Goal: Task Accomplishment & Management: Use online tool/utility

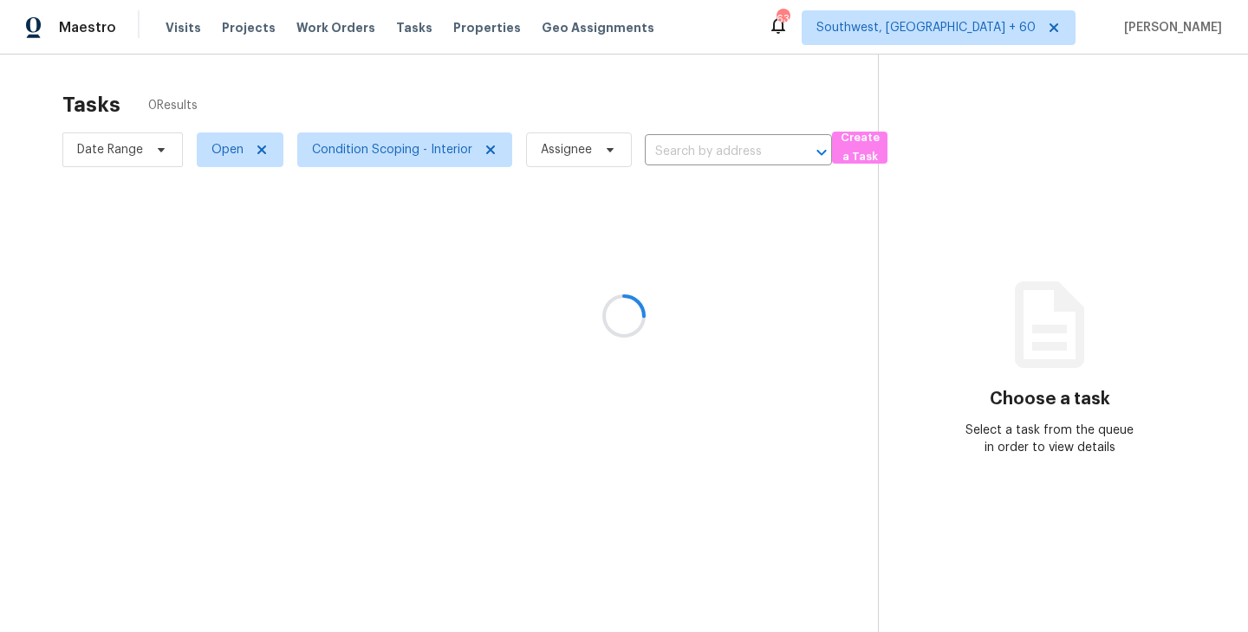
click at [676, 156] on div at bounding box center [624, 316] width 1248 height 632
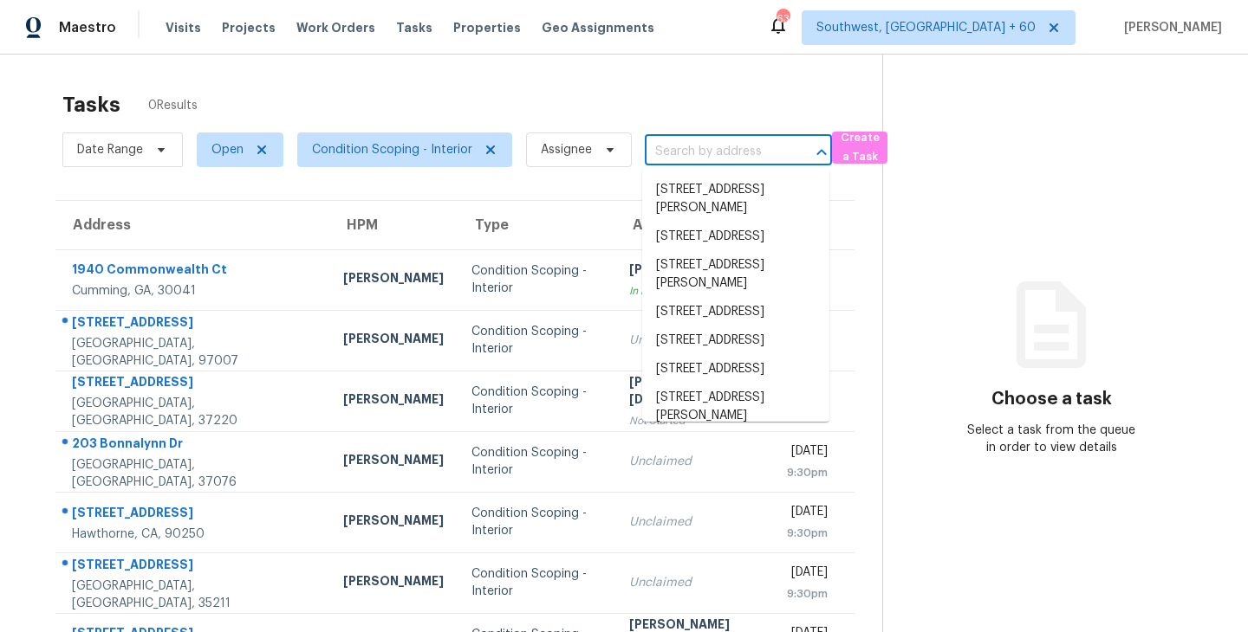
click at [676, 156] on input "text" at bounding box center [714, 152] width 139 height 27
paste input "[STREET_ADDRESS]"
type input "[STREET_ADDRESS]"
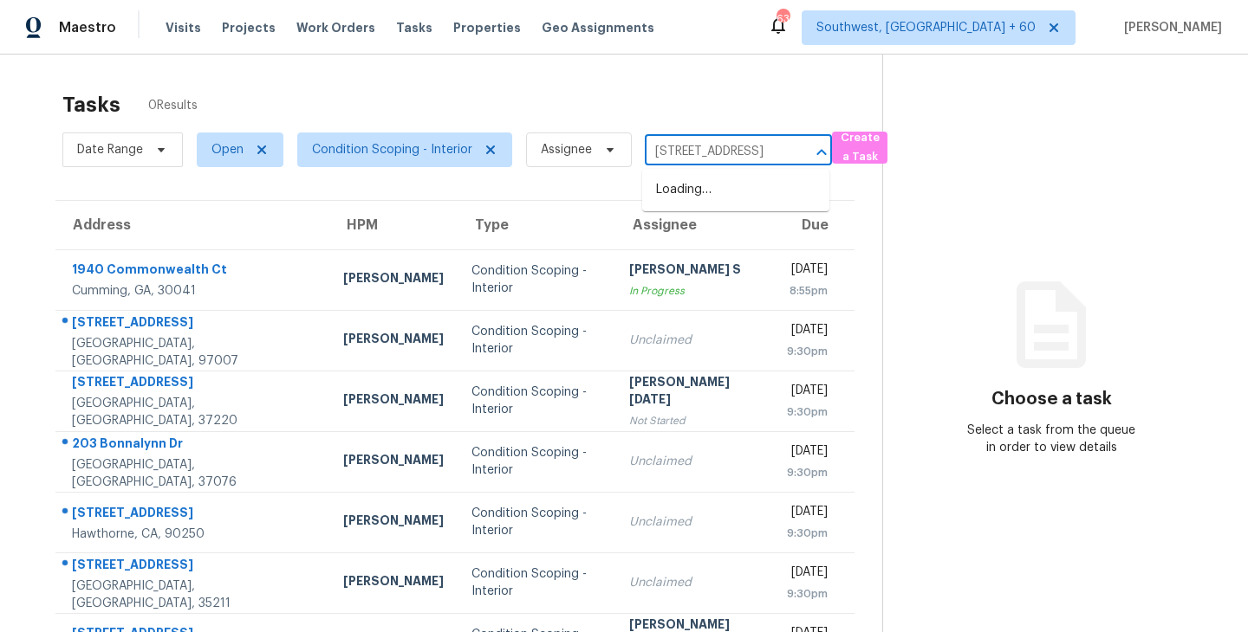
scroll to position [0, 147]
click at [681, 189] on li "[STREET_ADDRESS]" at bounding box center [735, 190] width 187 height 29
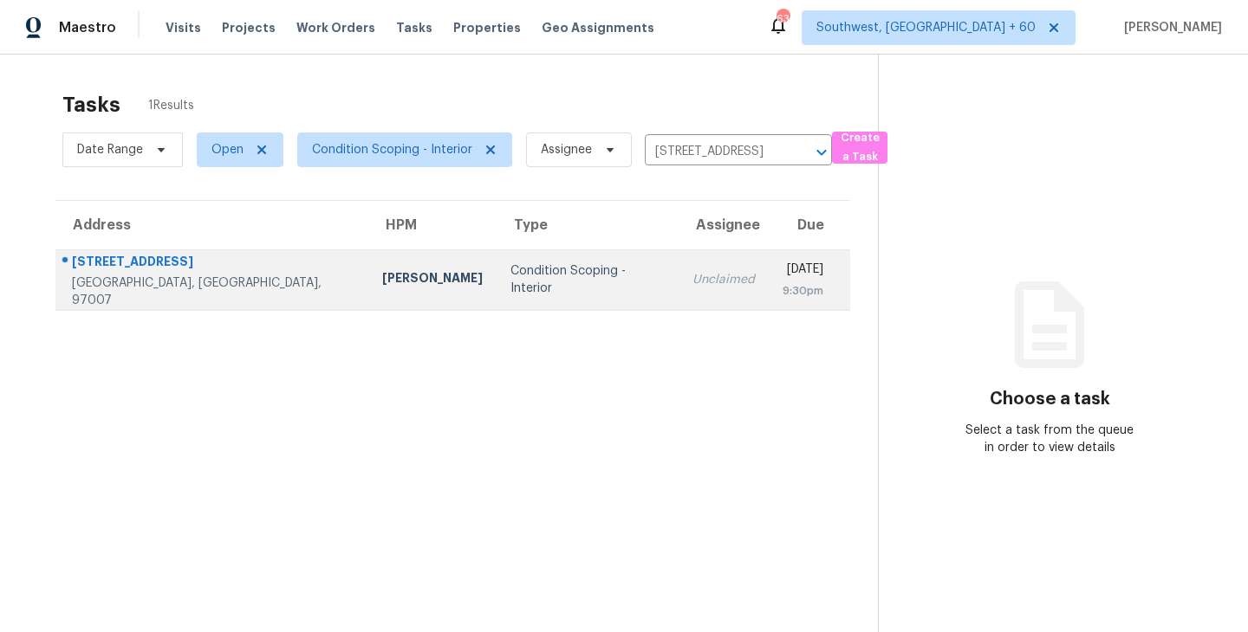
click at [692, 277] on div "Unclaimed" at bounding box center [723, 279] width 62 height 17
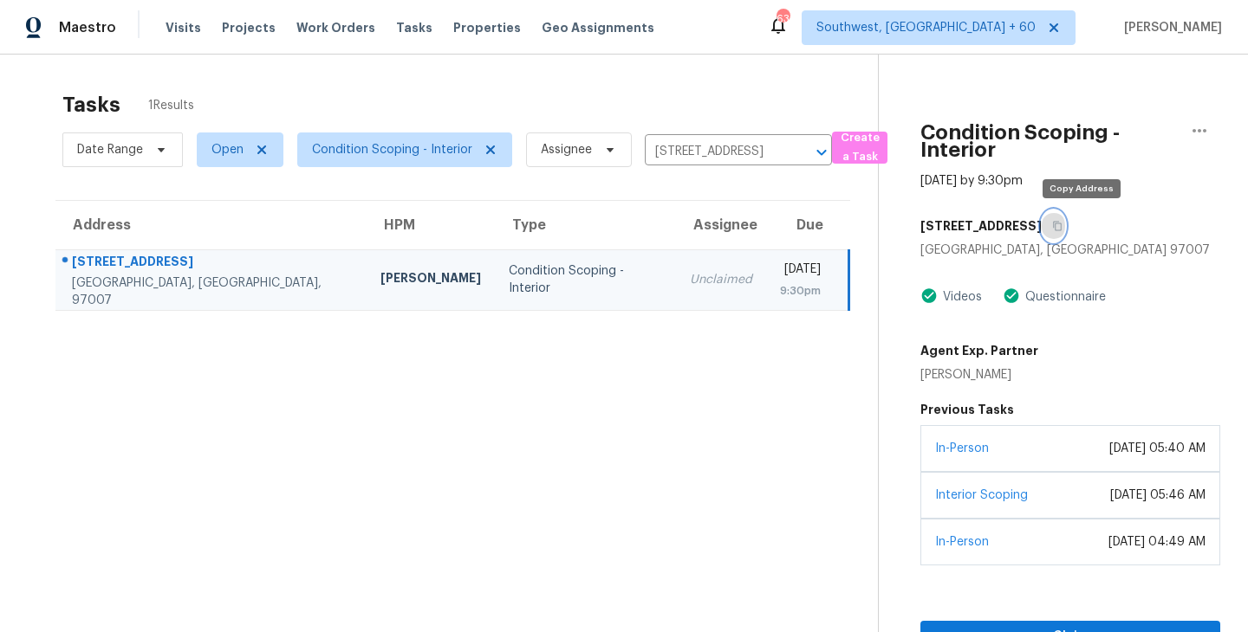
click at [1061, 223] on icon "button" at bounding box center [1057, 227] width 9 height 10
click at [495, 270] on td "Condition Scoping - Interior" at bounding box center [585, 280] width 181 height 61
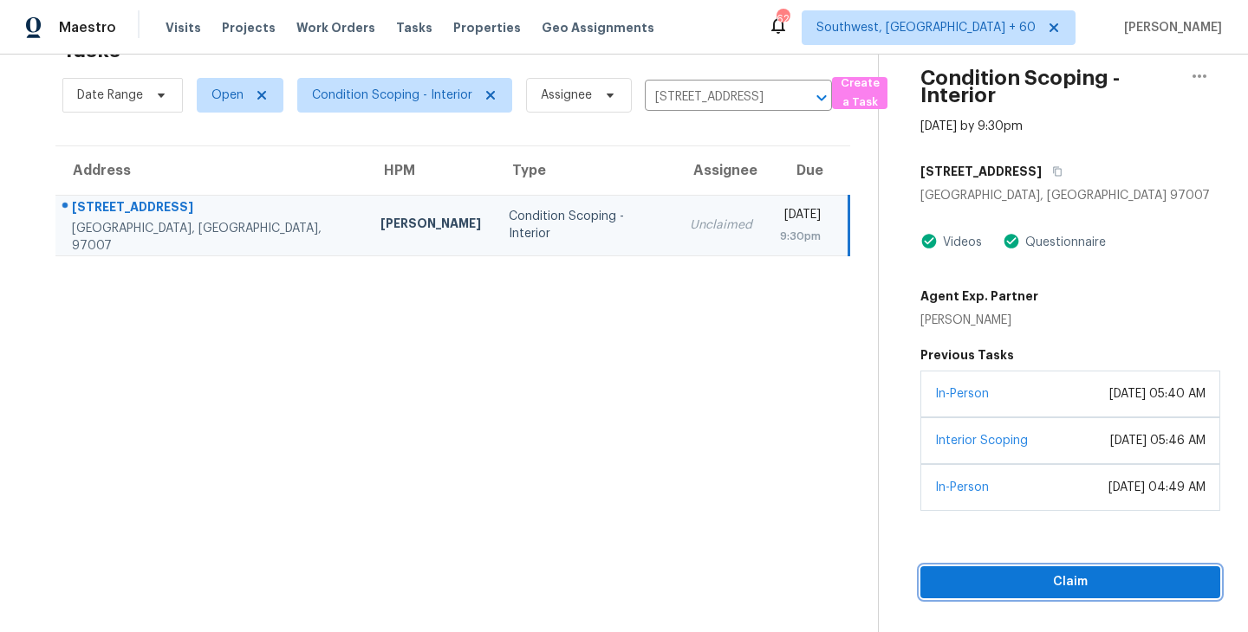
click at [1018, 581] on span "Claim" at bounding box center [1070, 583] width 272 height 22
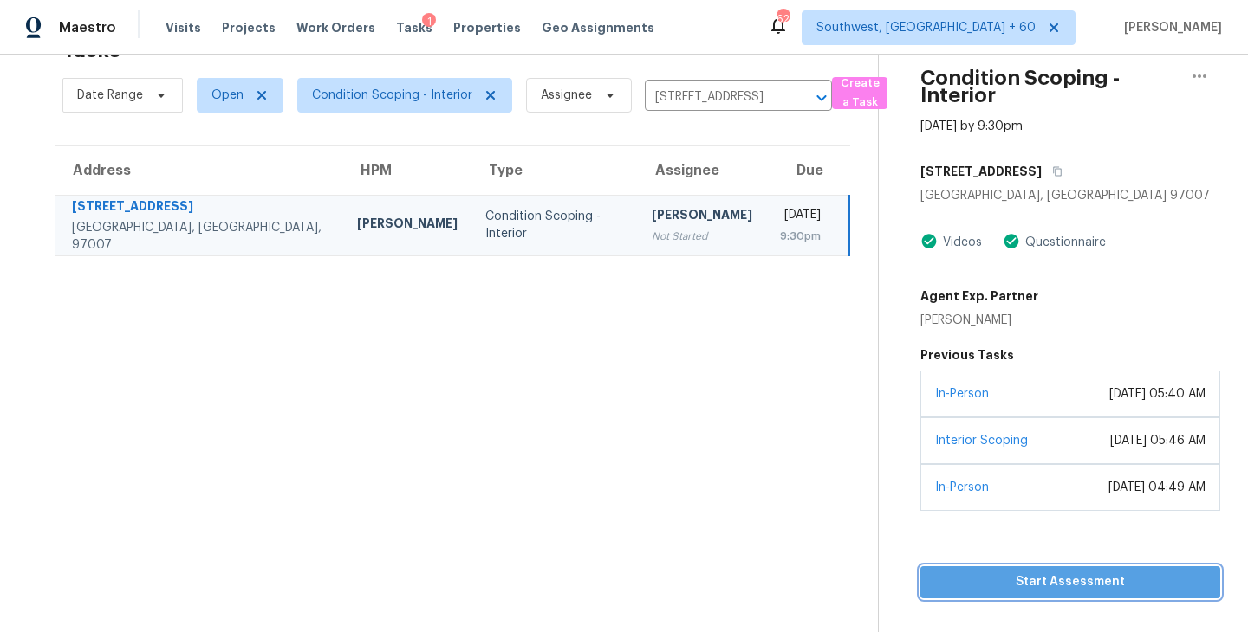
click at [1008, 580] on span "Start Assessment" at bounding box center [1070, 583] width 272 height 22
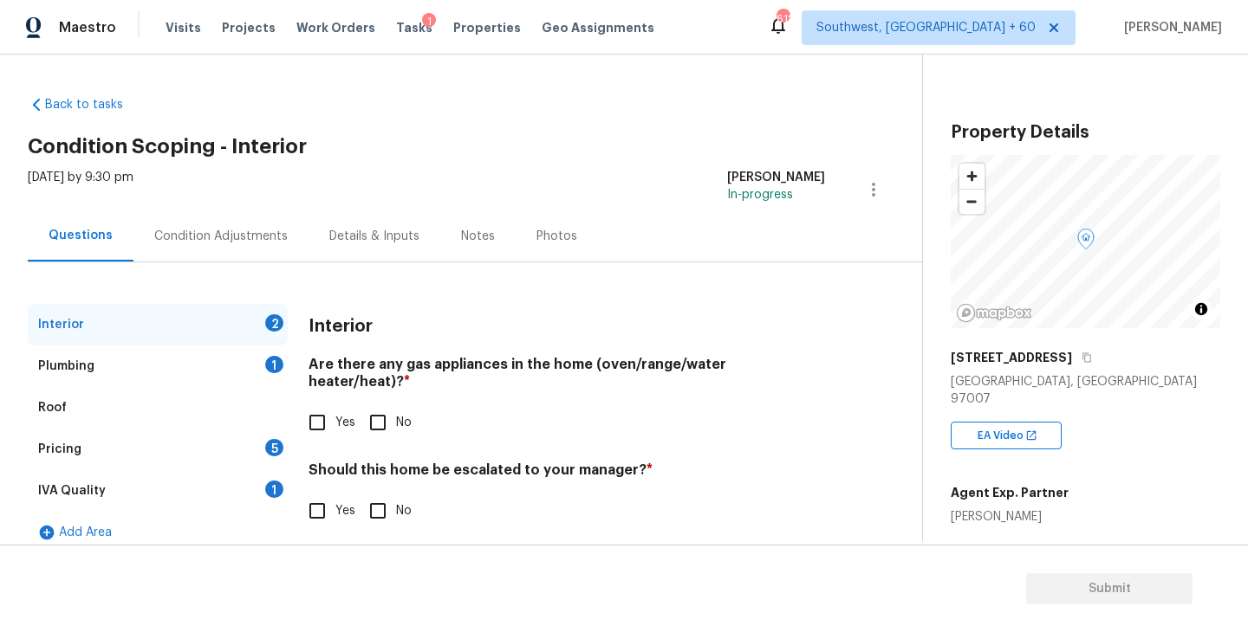
scroll to position [1, 0]
click at [241, 235] on div "Condition Adjustments" at bounding box center [220, 235] width 133 height 17
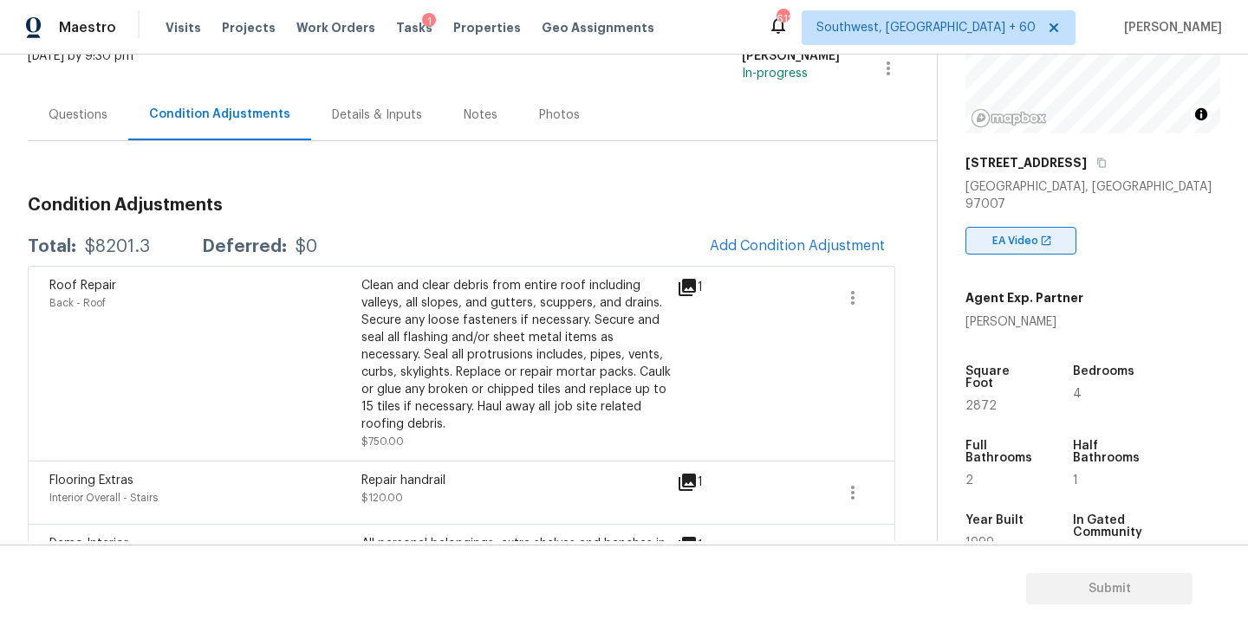
scroll to position [265, 0]
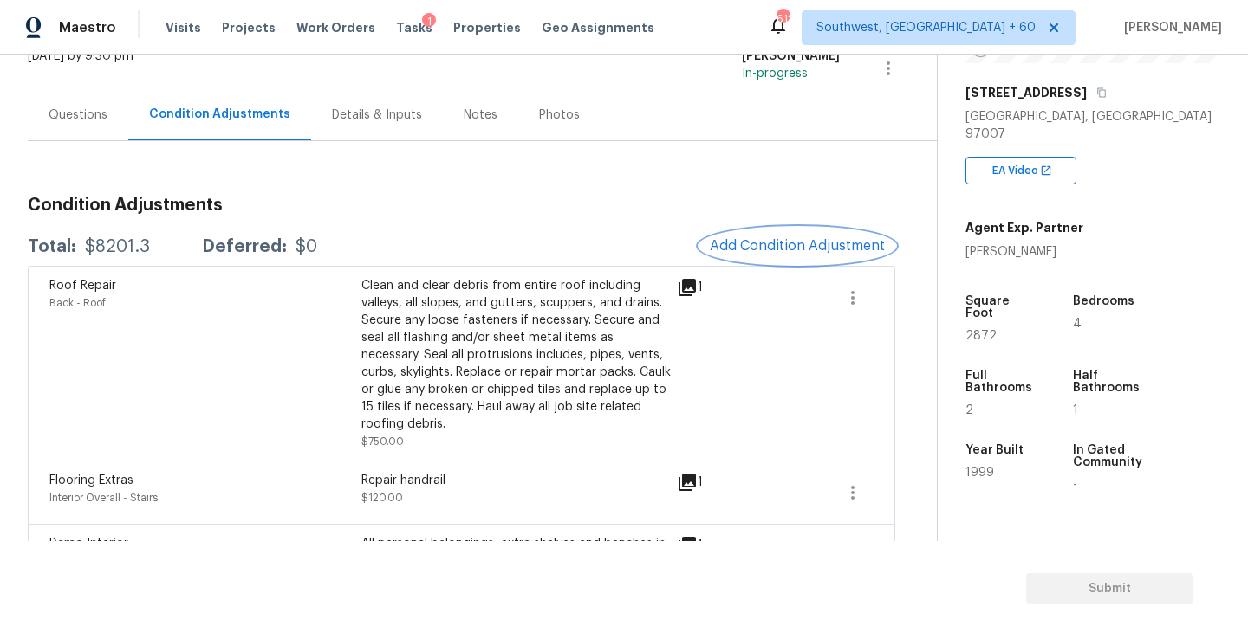
click at [821, 243] on span "Add Condition Adjustment" at bounding box center [797, 246] width 175 height 16
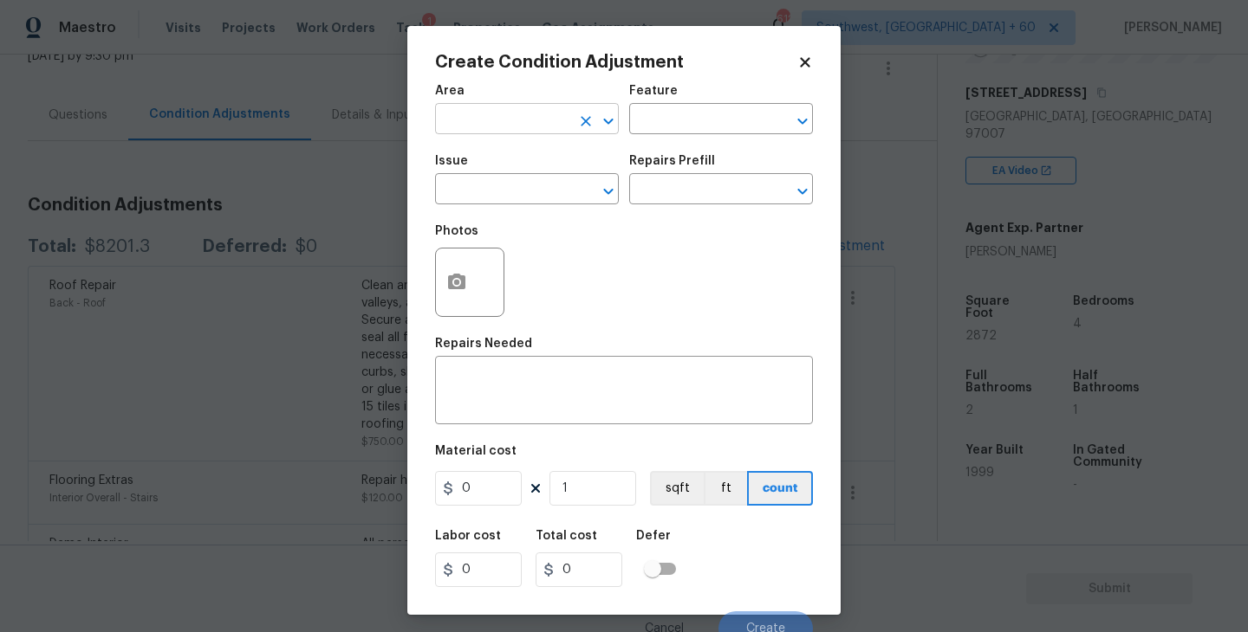
click at [498, 110] on input "text" at bounding box center [502, 120] width 135 height 27
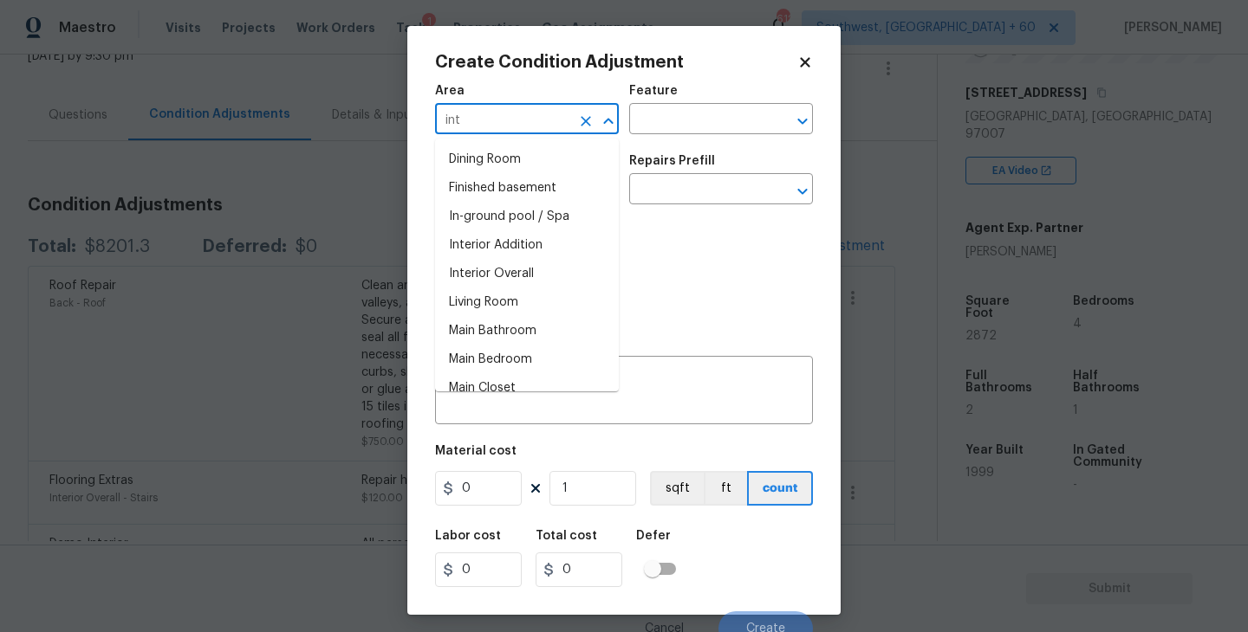
type input "inte"
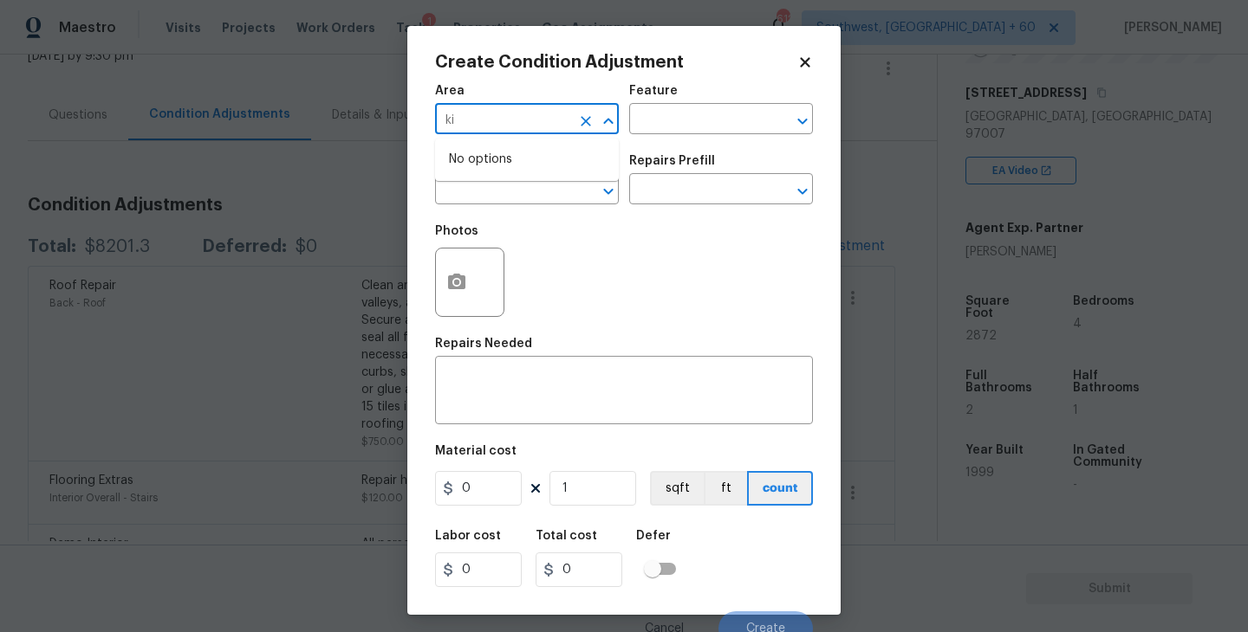
type input "k"
click at [515, 191] on li "Interior Overall" at bounding box center [527, 188] width 184 height 29
type input "Interior Overall"
click at [671, 120] on input "text" at bounding box center [696, 120] width 135 height 27
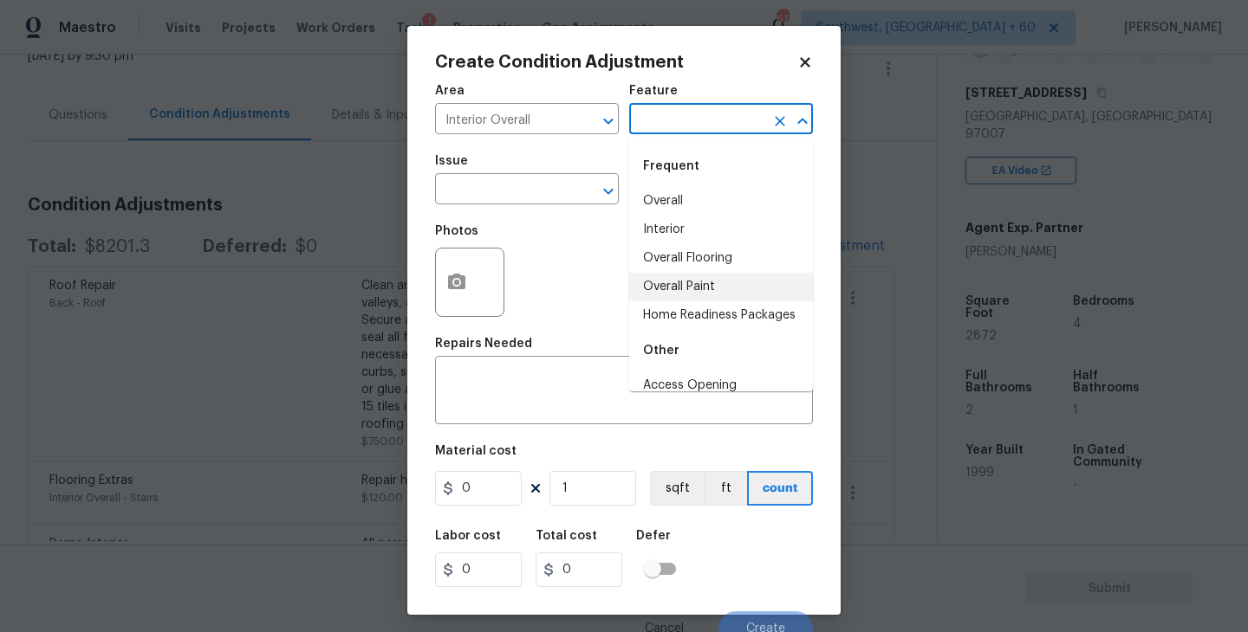
click at [710, 286] on li "Overall Paint" at bounding box center [721, 287] width 184 height 29
type input "Overall Paint"
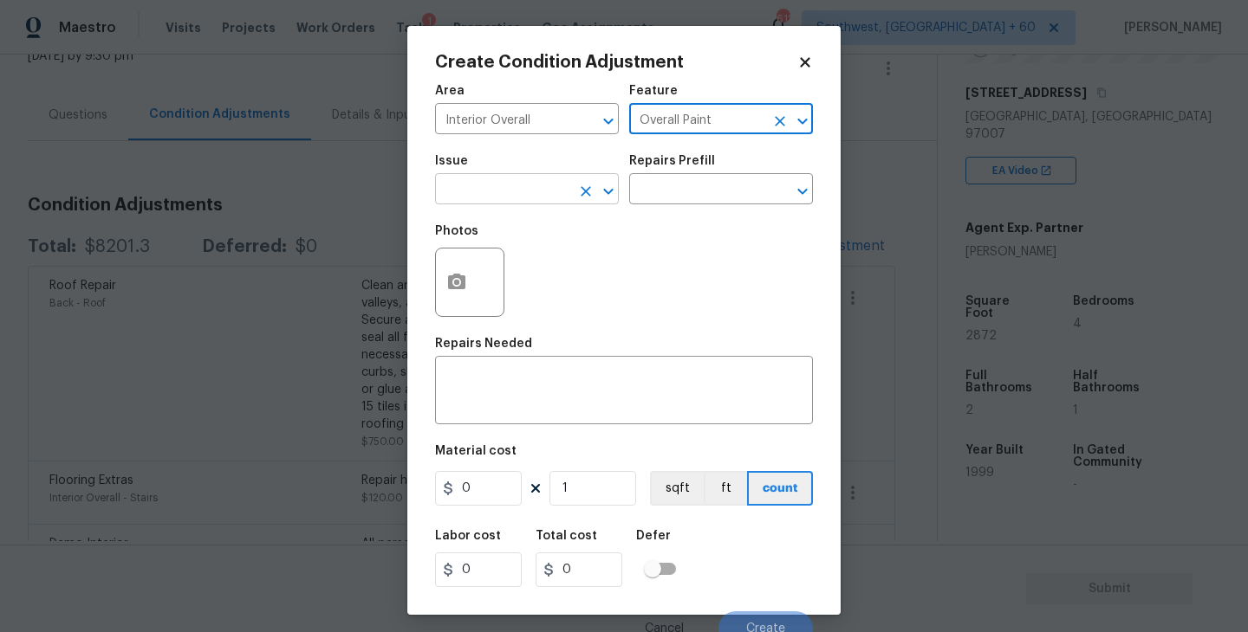
click at [509, 190] on input "text" at bounding box center [502, 191] width 135 height 27
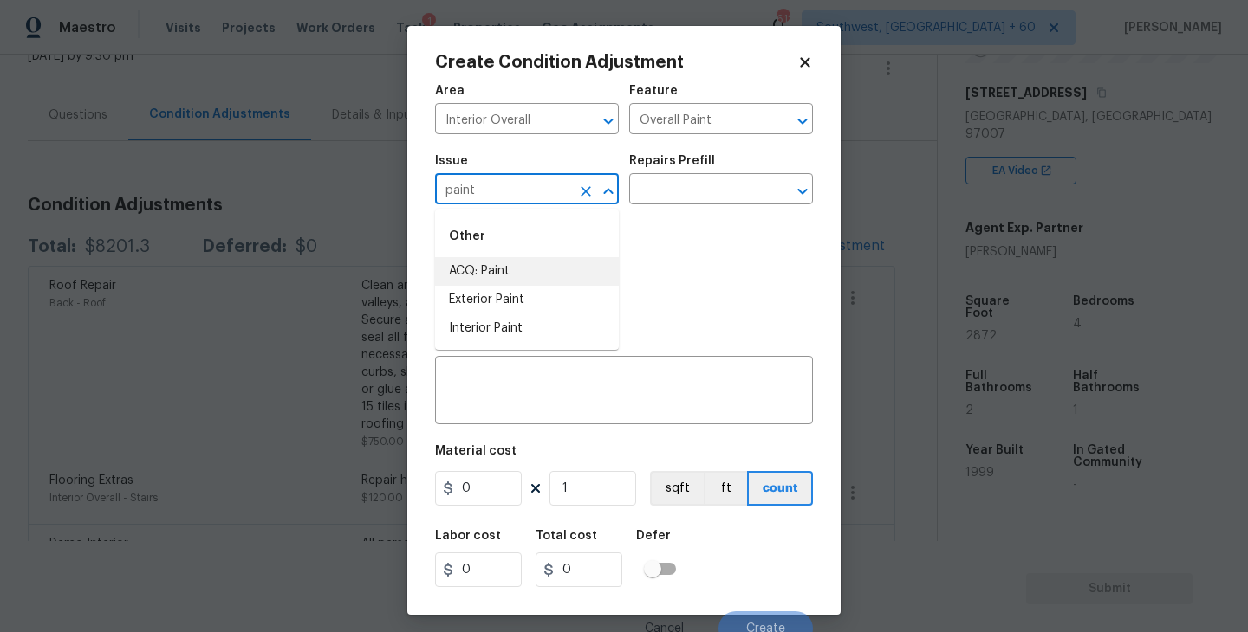
click at [497, 266] on li "ACQ: Paint" at bounding box center [527, 271] width 184 height 29
type input "ACQ: Paint"
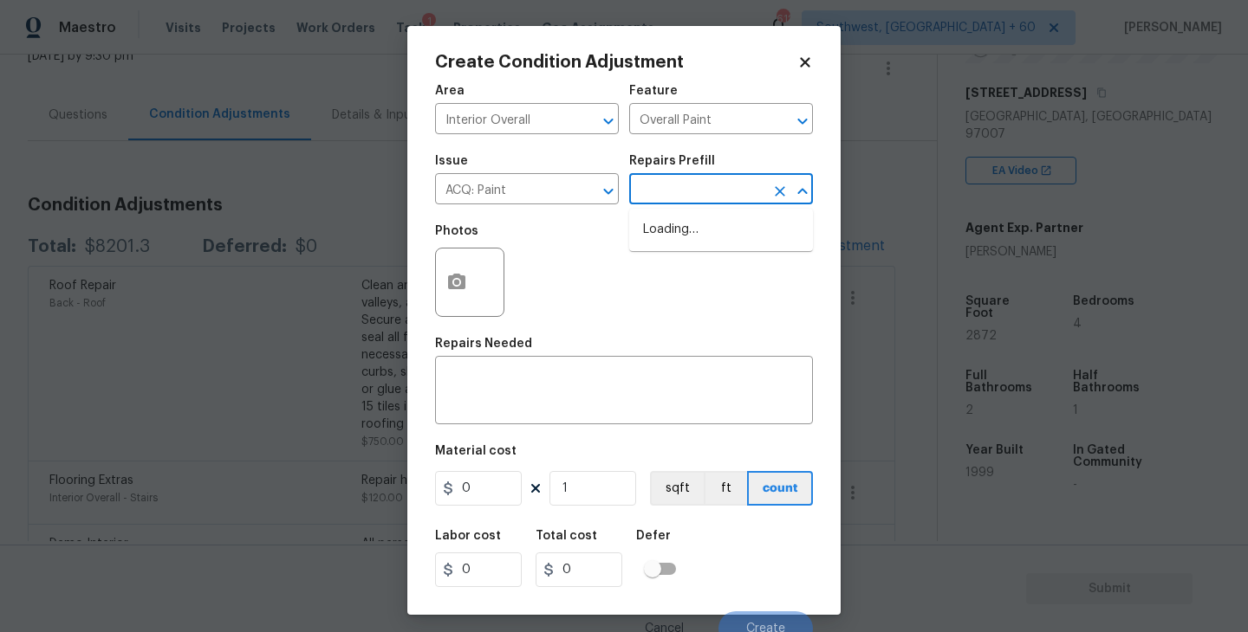
click at [704, 185] on input "text" at bounding box center [696, 191] width 135 height 27
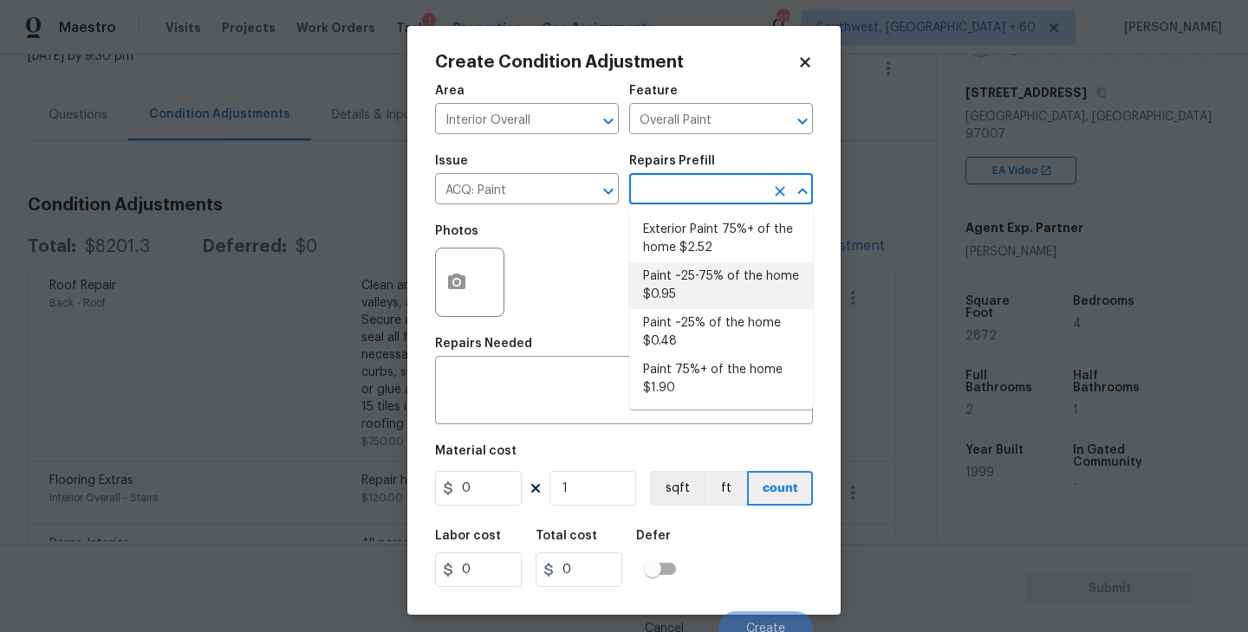
click at [696, 289] on li "Paint ~25-75% of the home $0.95" at bounding box center [721, 286] width 184 height 47
type input "Acquisition"
type textarea "Acquisition Scope: ~25 - 75% of the home needs interior paint"
type input "0.95"
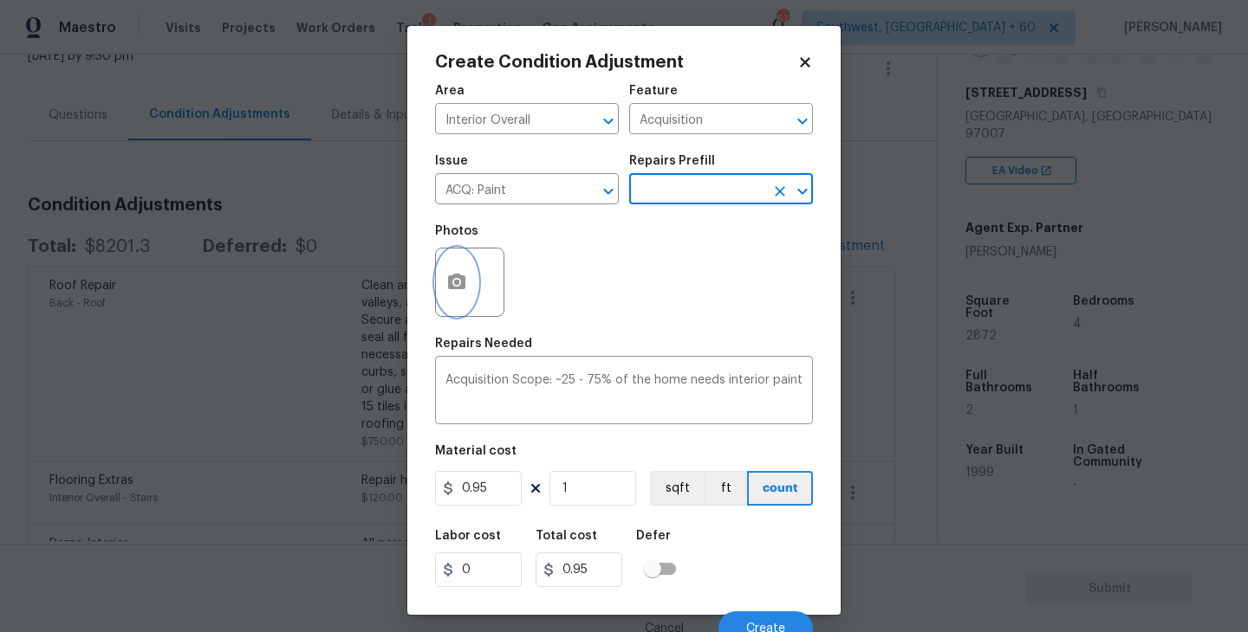
click at [452, 294] on button "button" at bounding box center [457, 283] width 42 height 68
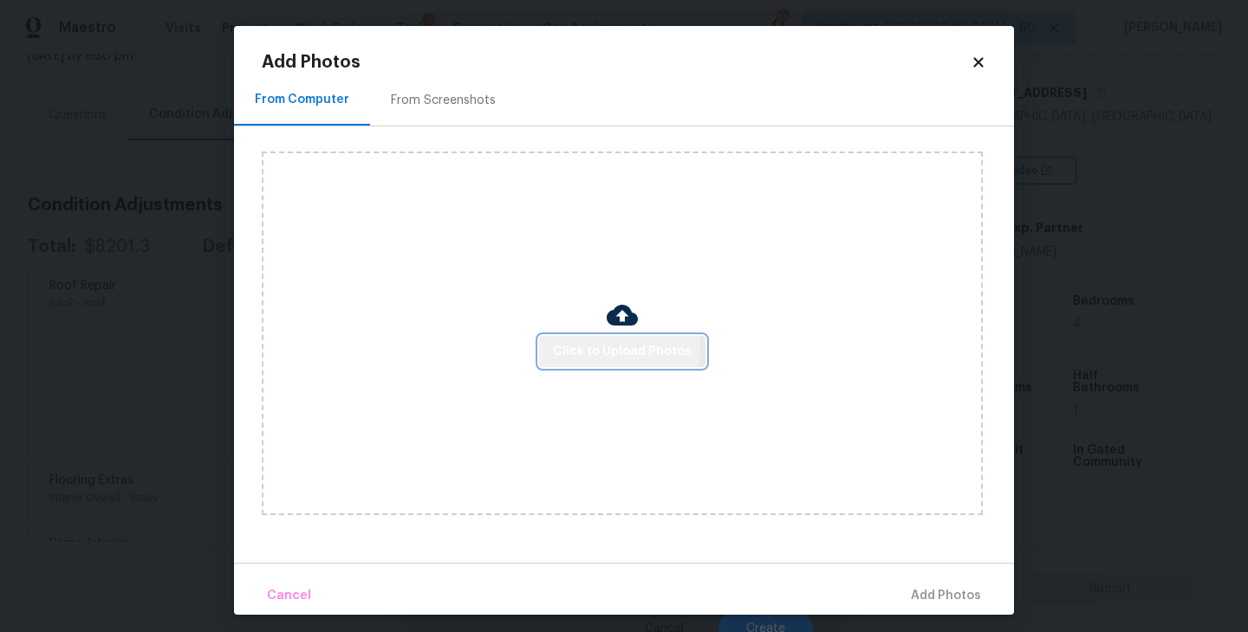
click at [585, 349] on span "Click to Upload Photos" at bounding box center [622, 352] width 139 height 22
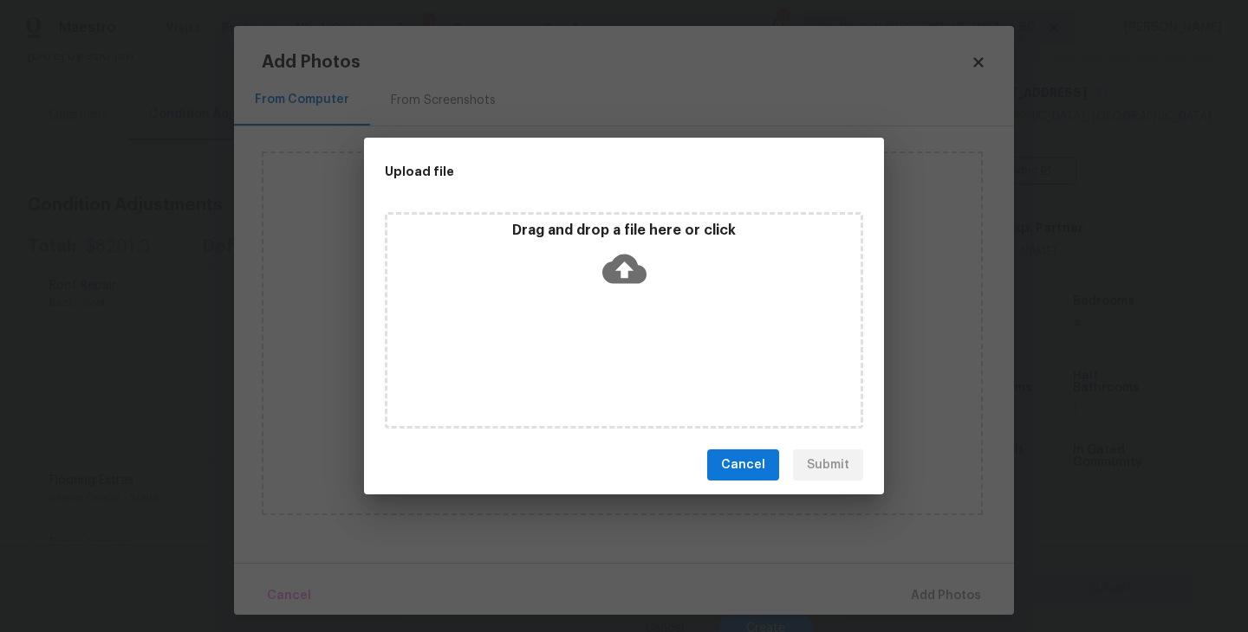
click at [628, 300] on div "Drag and drop a file here or click" at bounding box center [624, 320] width 478 height 217
